Goal: Register for event/course

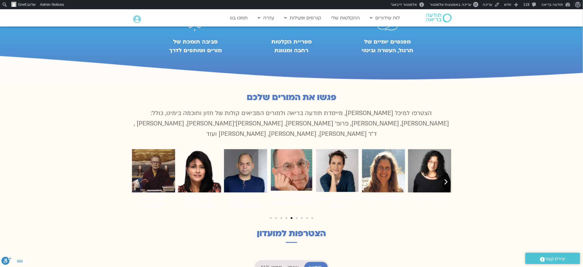
scroll to position [277, 0]
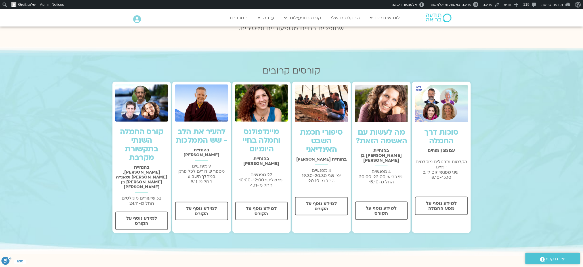
click at [271, 134] on link "מיינדפולנס וחמלה בחיי היומיום" at bounding box center [262, 140] width 38 height 28
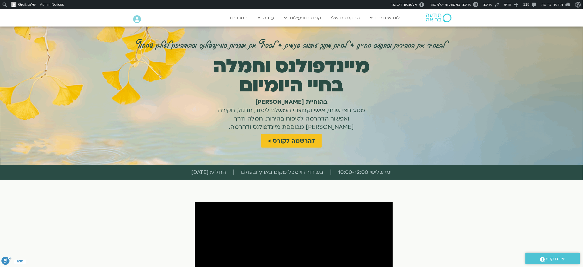
drag, startPoint x: 186, startPoint y: 170, endPoint x: 235, endPoint y: 172, distance: 49.5
click at [235, 172] on ul "ימי שלישי 10:00-12:00 בשידור חי מכל מקום בארץ ובעולם החל מ 04.11.25​" at bounding box center [291, 172] width 475 height 9
copy ul "בשידור חי מכל מקום בארץ ובעולם החל מ 04.11.25​"
click at [380, 174] on span "ימי שלישי 10:00-12:00" at bounding box center [365, 172] width 53 height 9
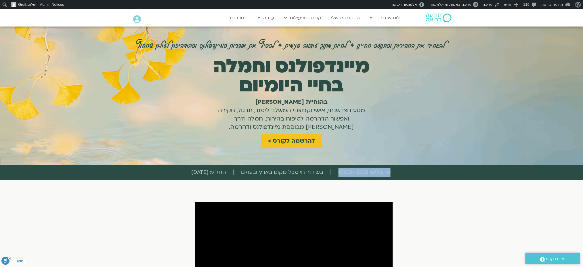
click at [380, 174] on span "ימי שלישי 10:00-12:00" at bounding box center [365, 172] width 53 height 9
copy ul "ימי שלישי 10:00-12:00"
